Goal: Information Seeking & Learning: Learn about a topic

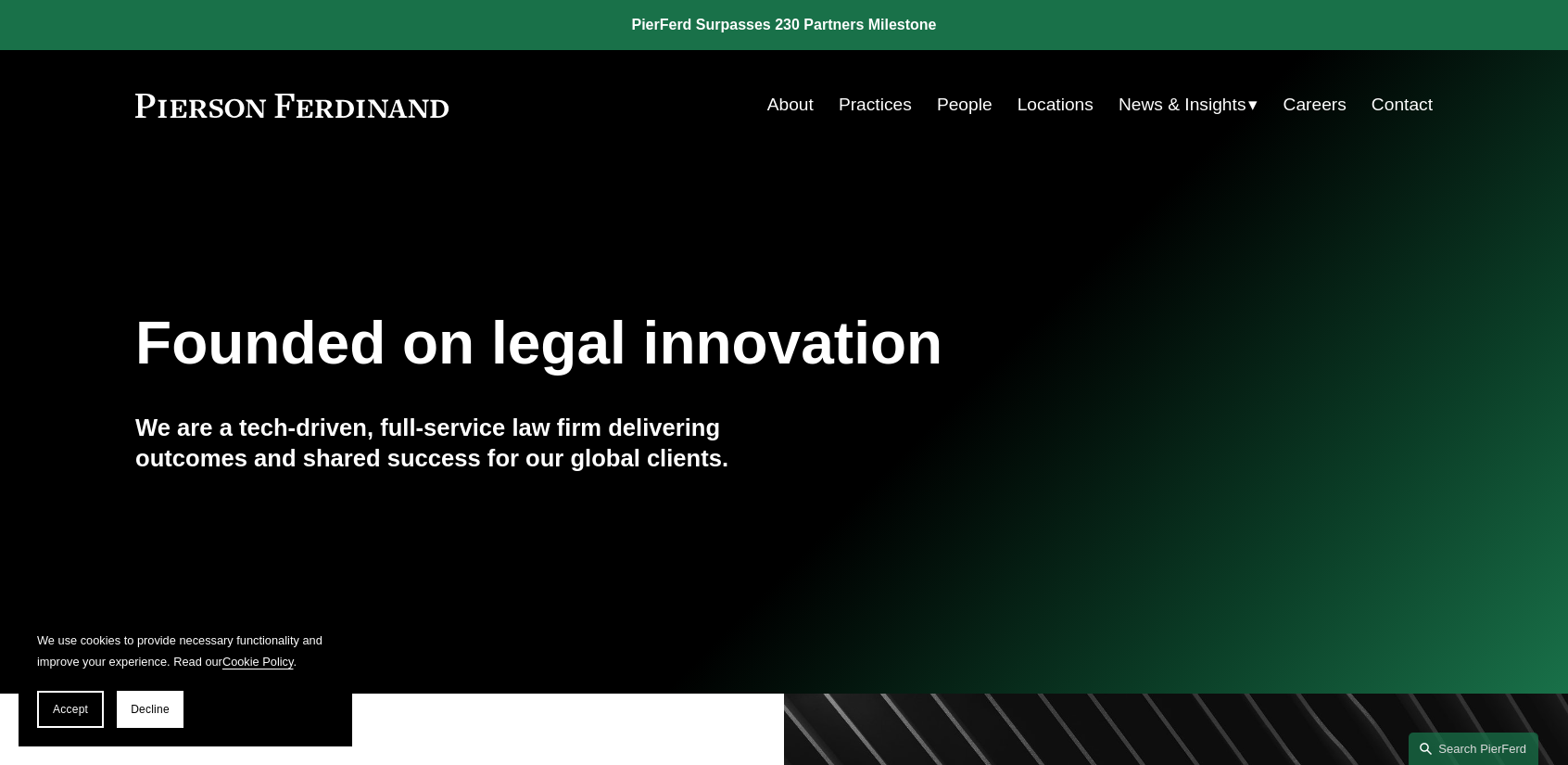
click at [881, 109] on link "Practices" at bounding box center [875, 105] width 73 height 35
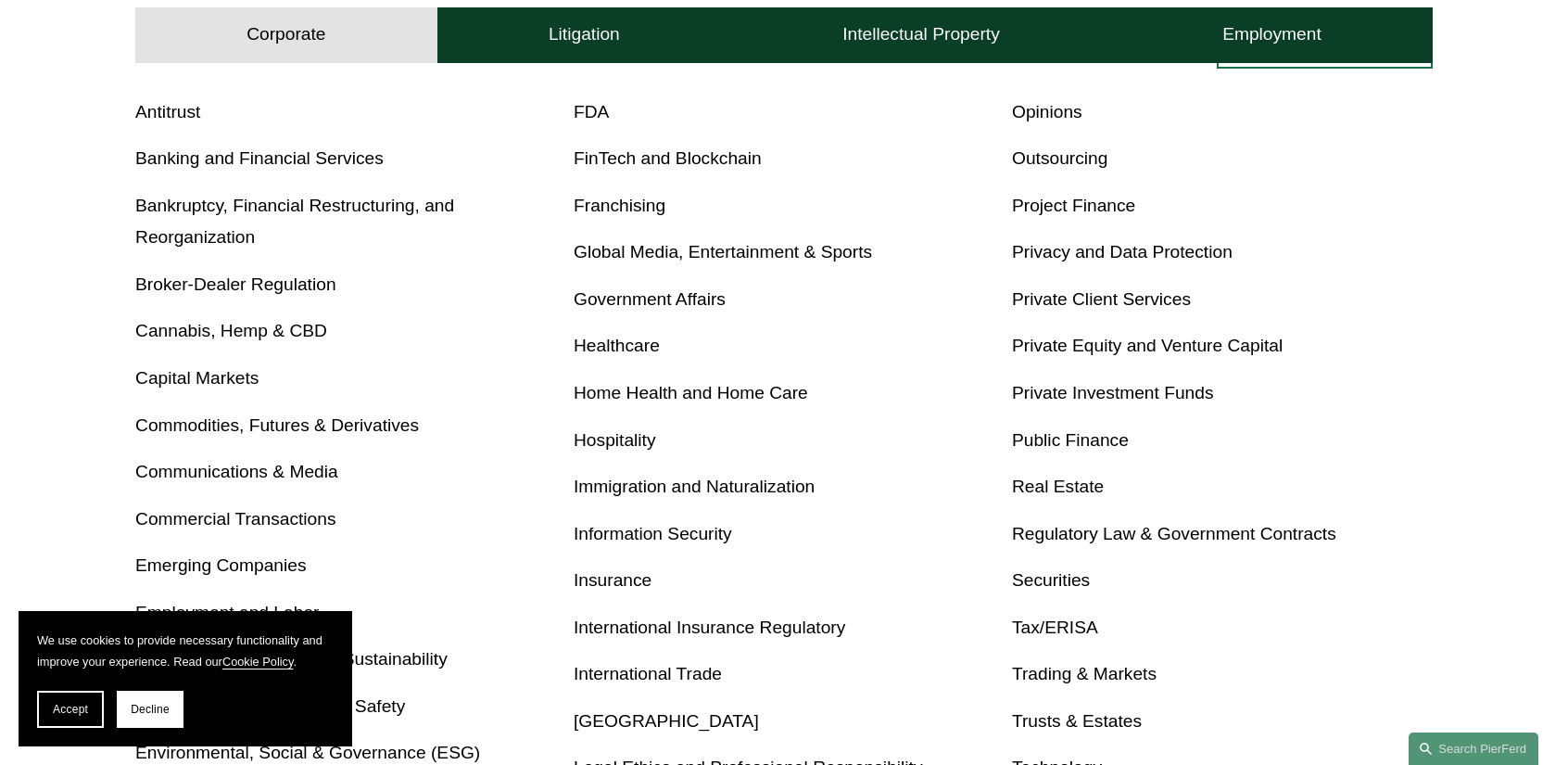
scroll to position [742, 0]
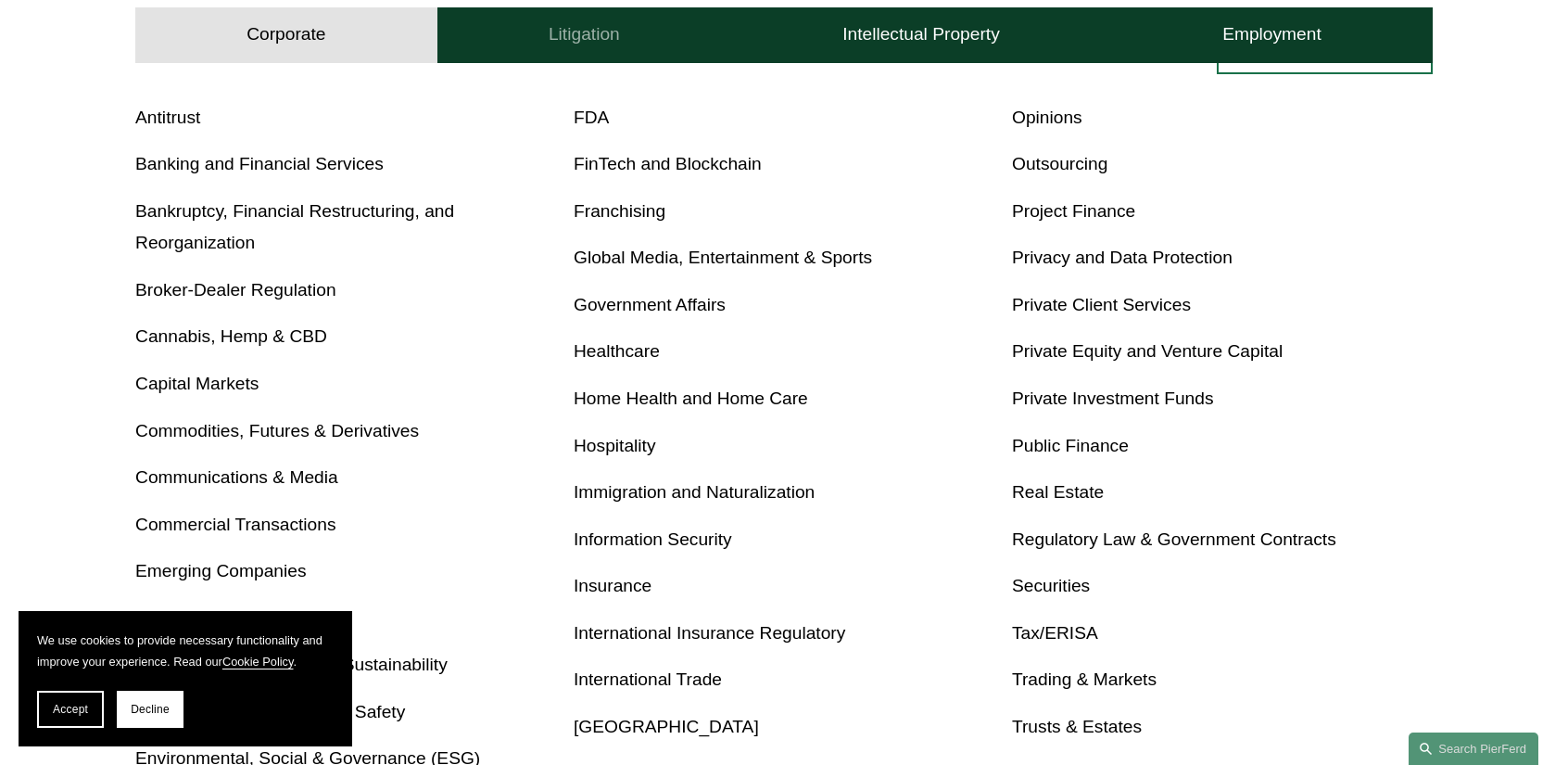
click at [544, 41] on button "Litigation" at bounding box center [584, 35] width 294 height 55
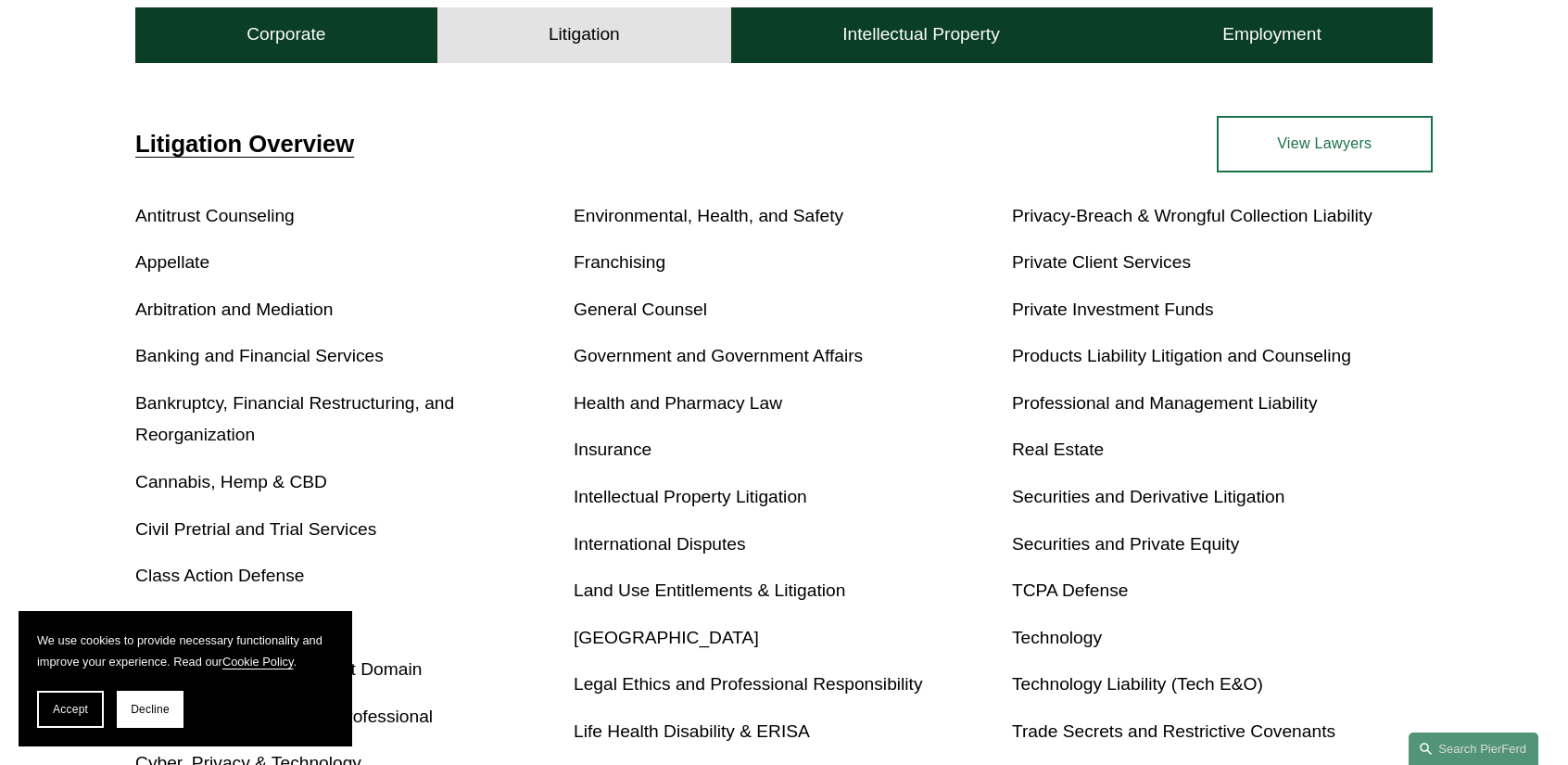
scroll to position [673, 0]
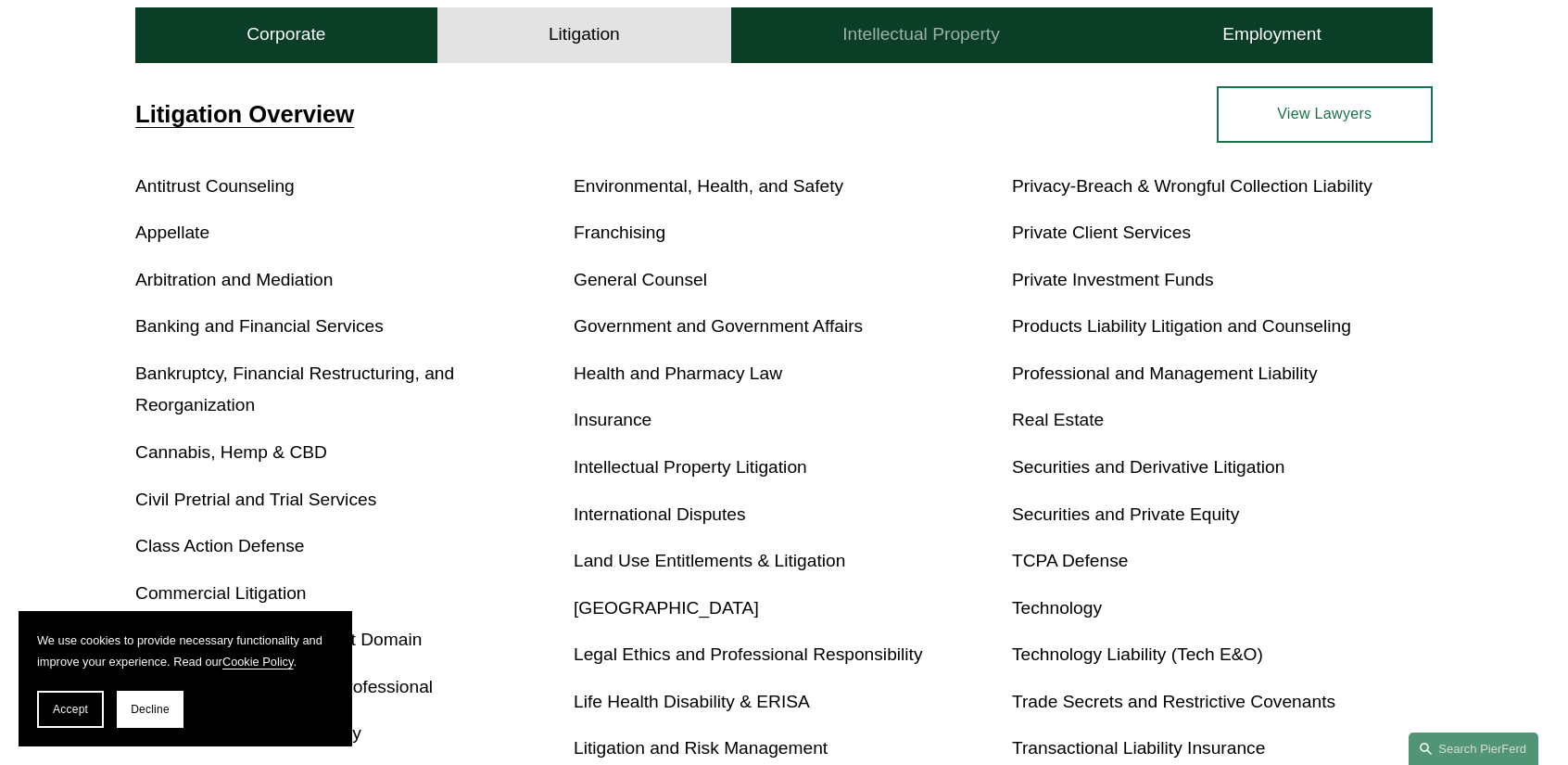
click at [883, 53] on button "Intellectual Property" at bounding box center [921, 35] width 380 height 55
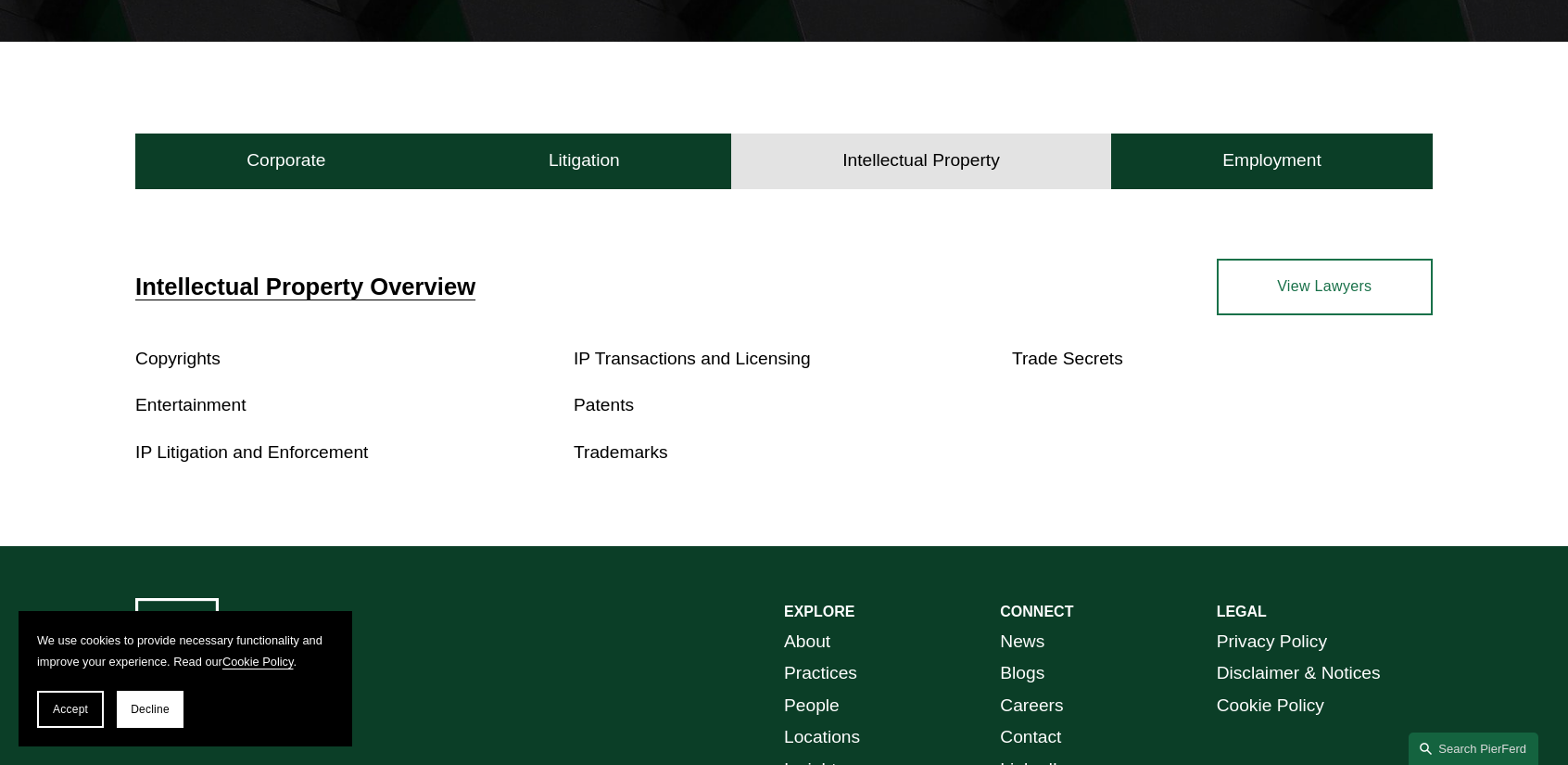
scroll to position [488, 0]
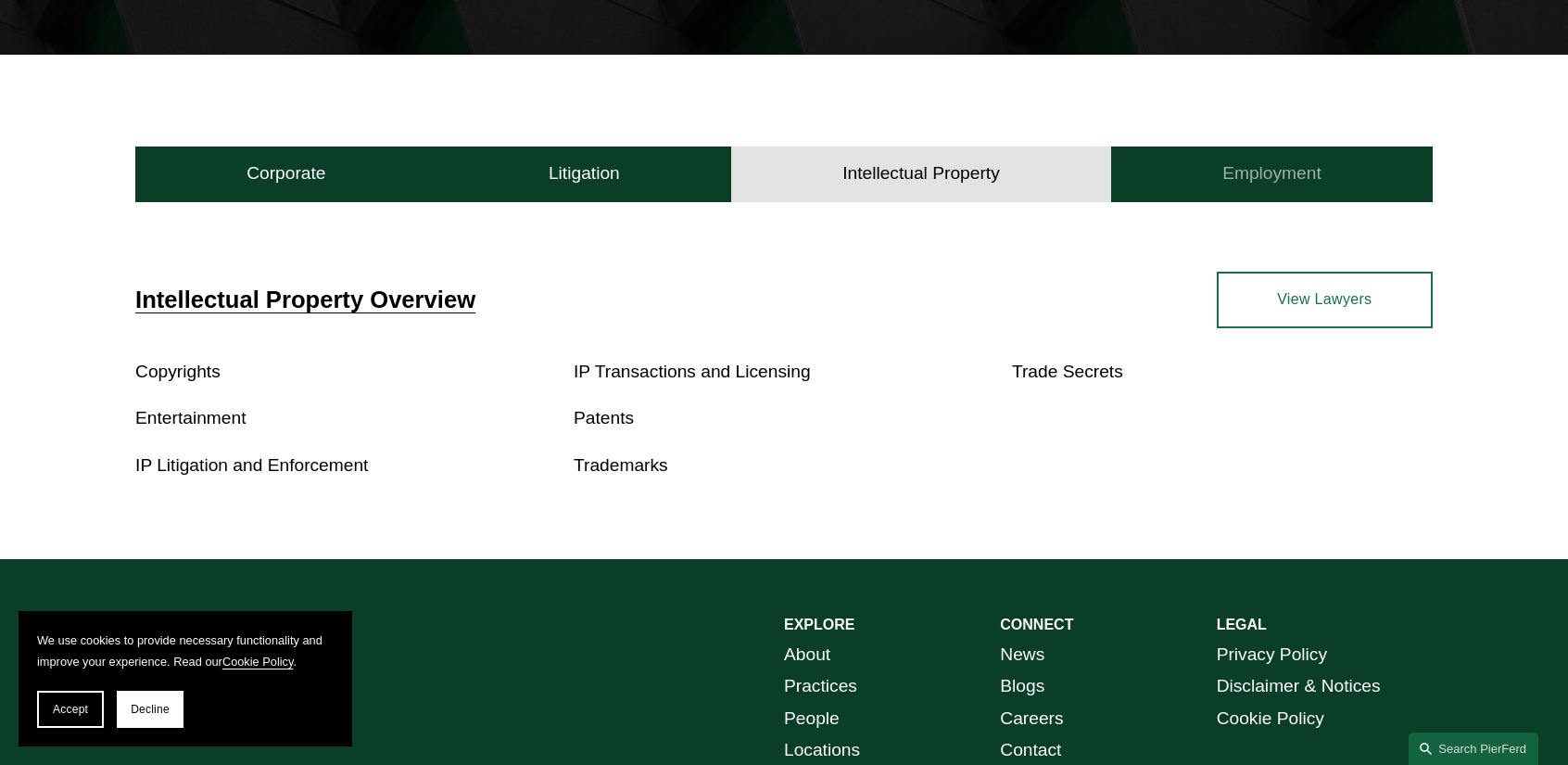
click at [1281, 163] on h4 "Employment" at bounding box center [1272, 173] width 99 height 22
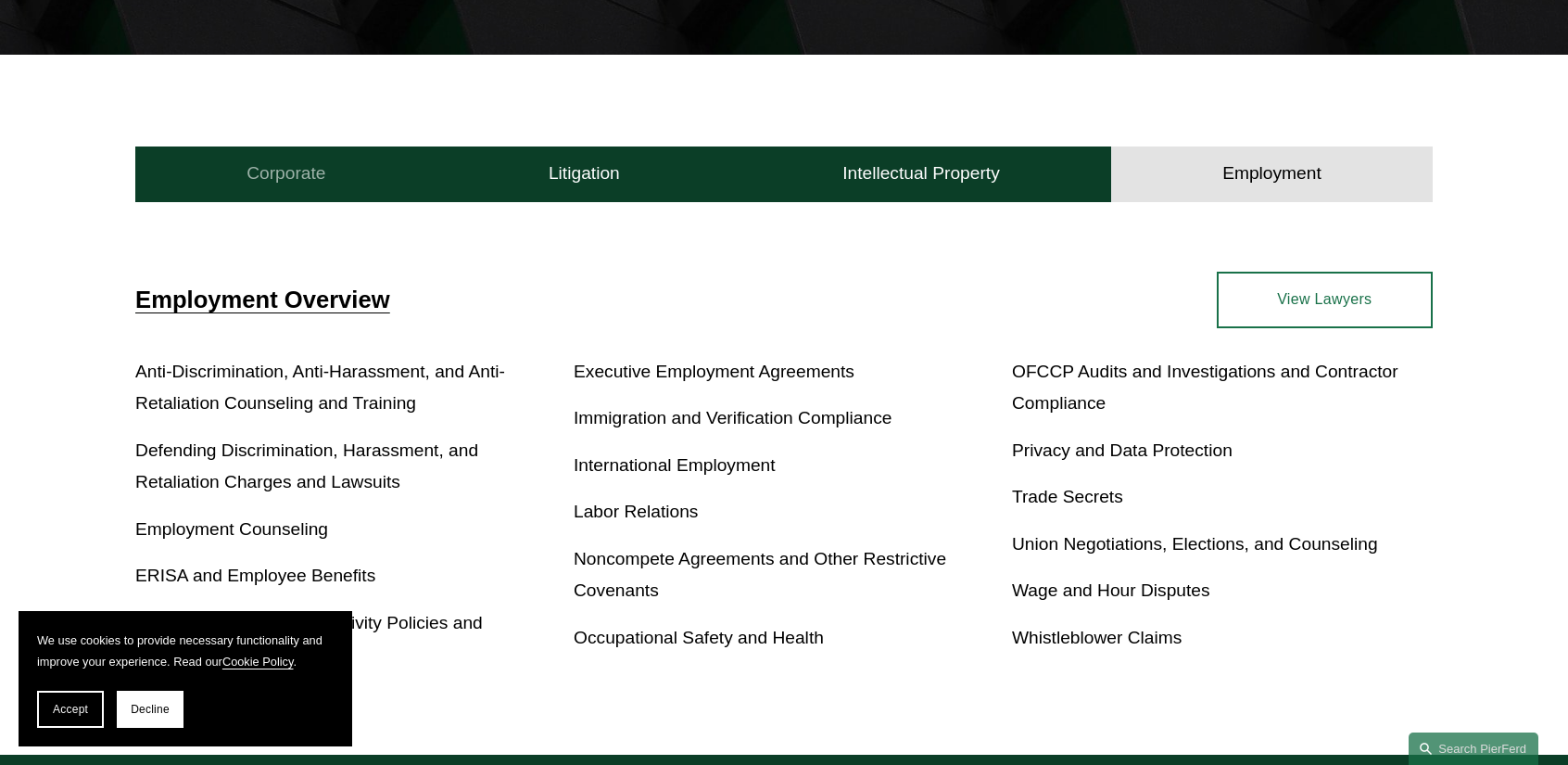
click at [352, 172] on button "Corporate" at bounding box center [286, 174] width 302 height 55
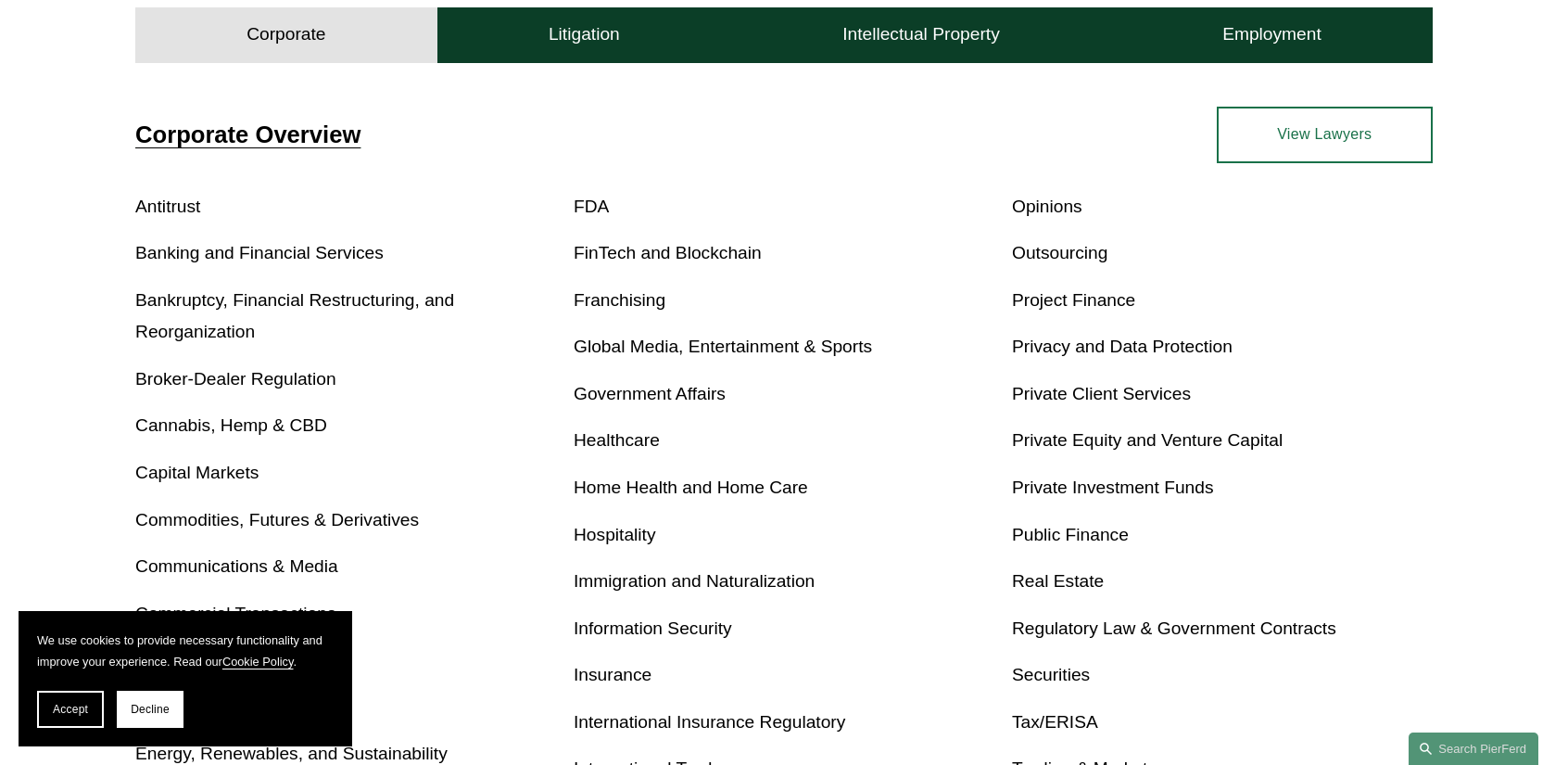
scroll to position [673, 0]
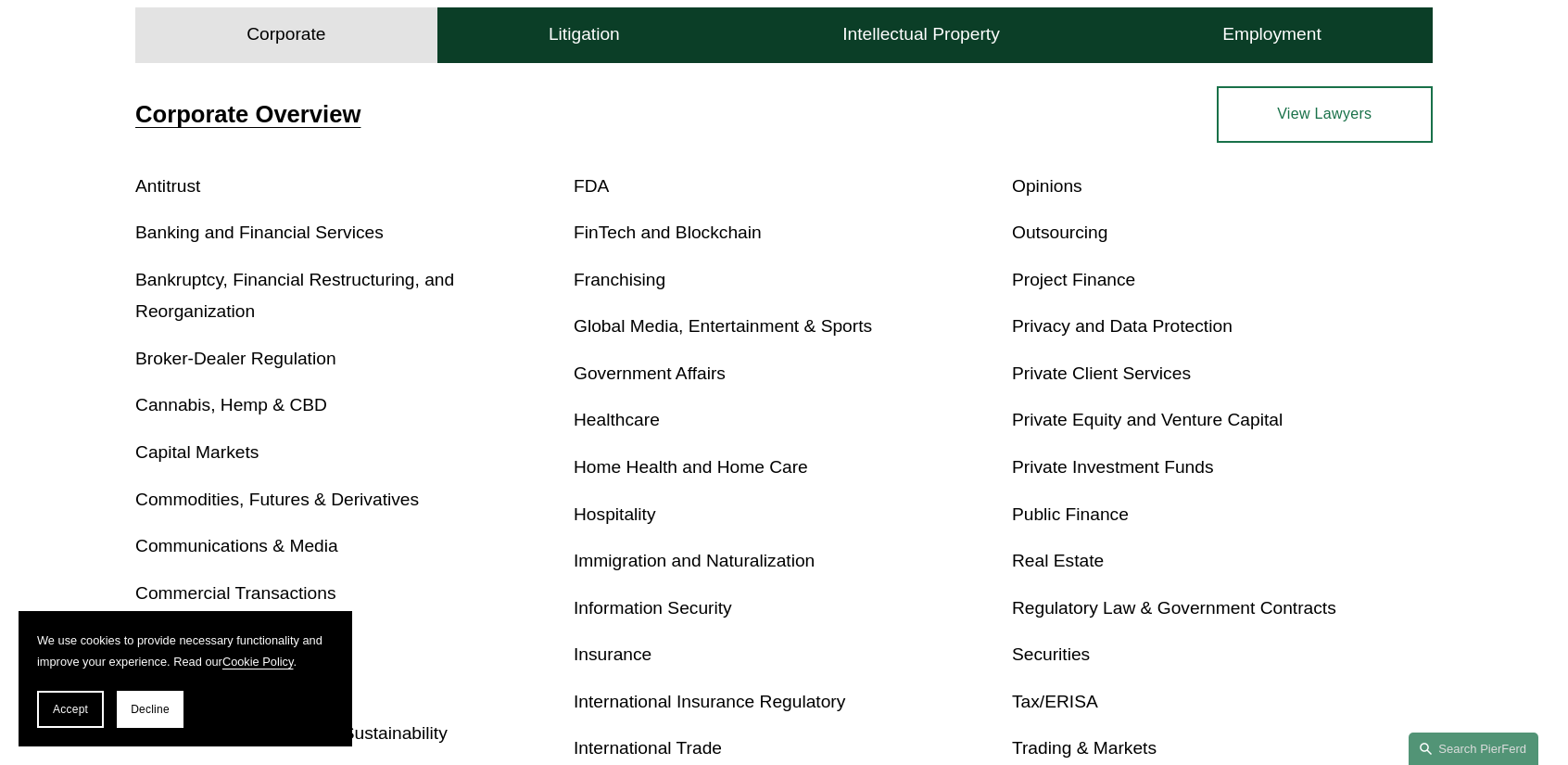
click at [673, 561] on link "Immigration and Naturalization" at bounding box center [694, 560] width 241 height 19
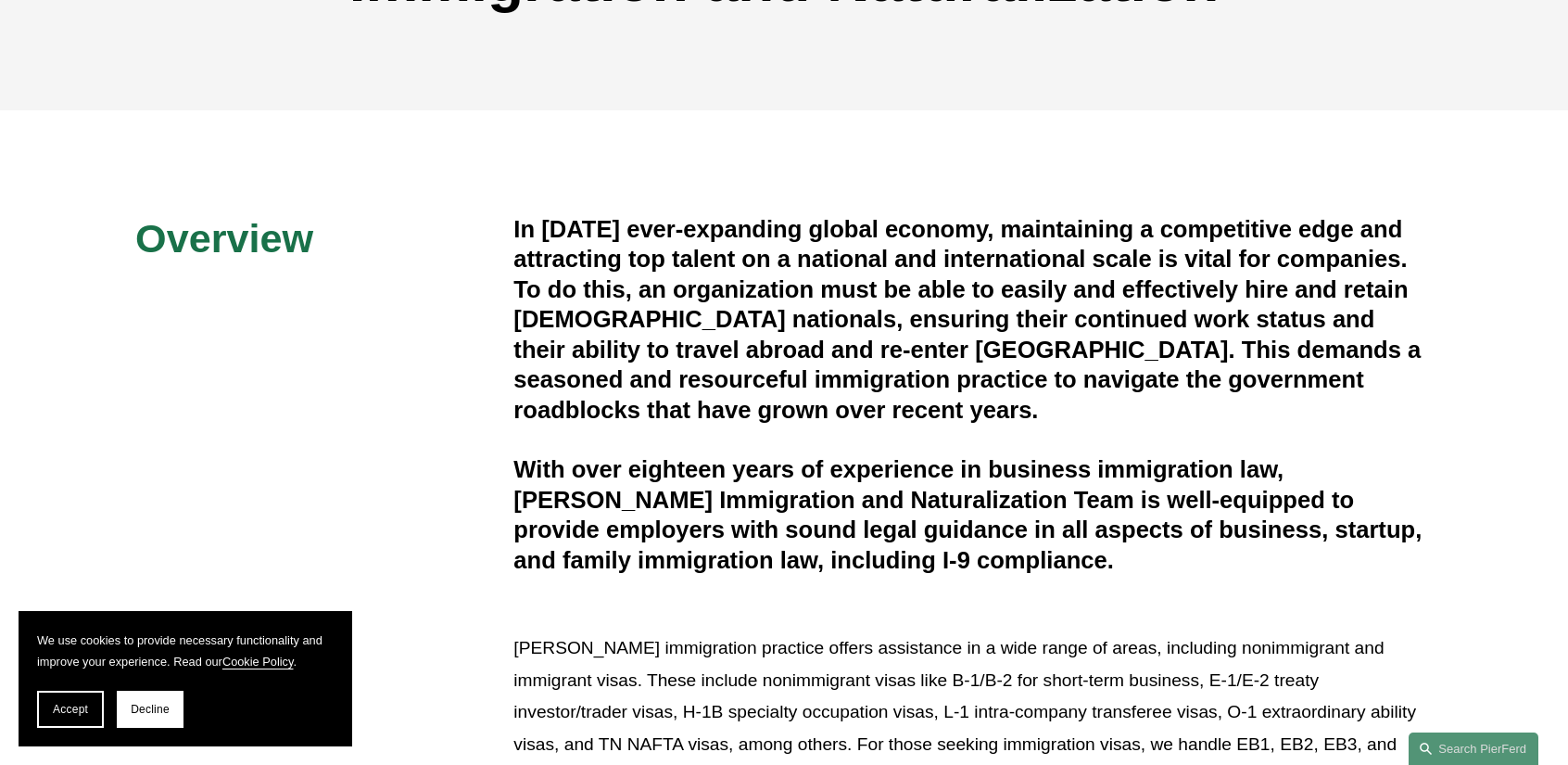
scroll to position [370, 0]
